Goal: Find specific page/section: Find specific page/section

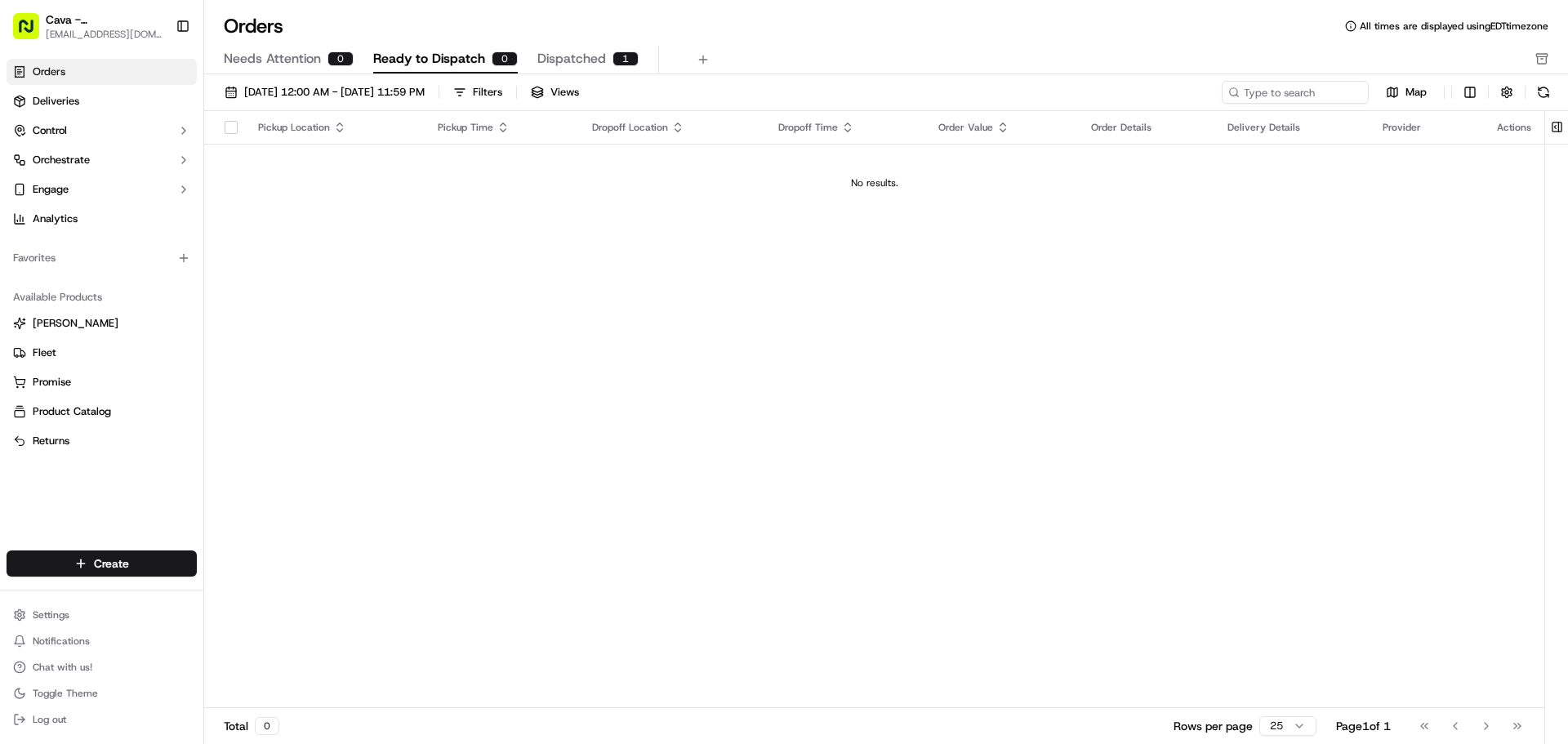
click at [71, 65] on link "Orders" at bounding box center [101, 72] width 190 height 26
